Goal: Register for event/course

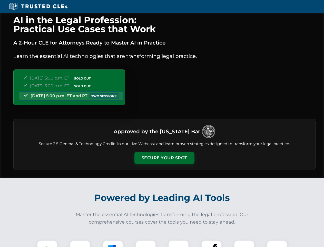
click at [164, 158] on button "Secure Your Spot" at bounding box center [165, 158] width 60 height 12
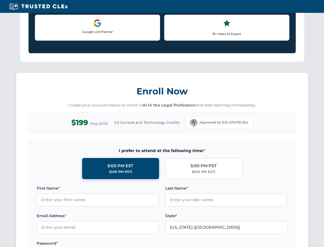
click at [80, 243] on label "Password *" at bounding box center [98, 243] width 123 height 6
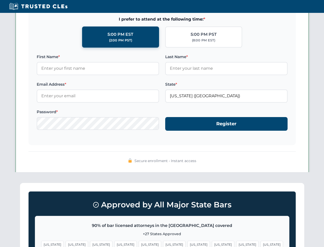
click at [188, 243] on span "[US_STATE]" at bounding box center [199, 243] width 22 height 7
click at [237, 243] on span "[US_STATE]" at bounding box center [248, 243] width 22 height 7
